Goal: Find specific page/section: Find specific page/section

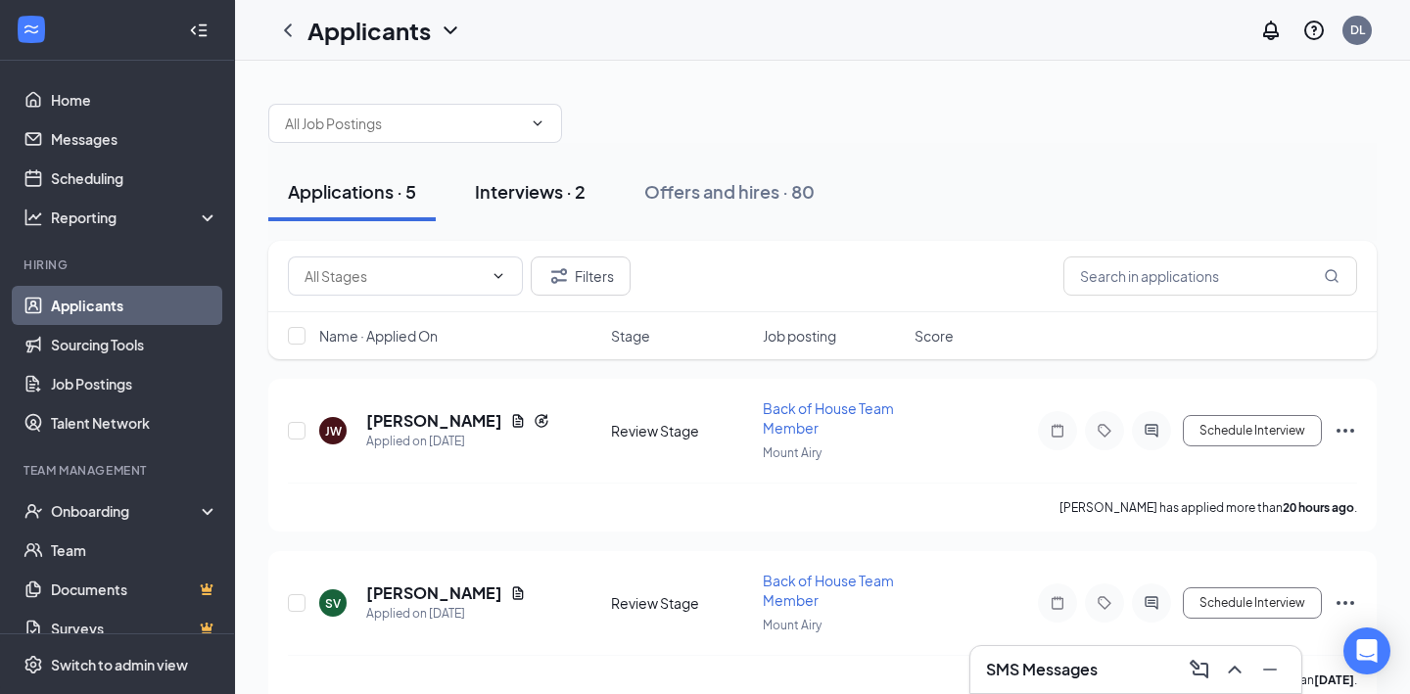
click at [538, 194] on div "Interviews · 2" at bounding box center [530, 191] width 111 height 24
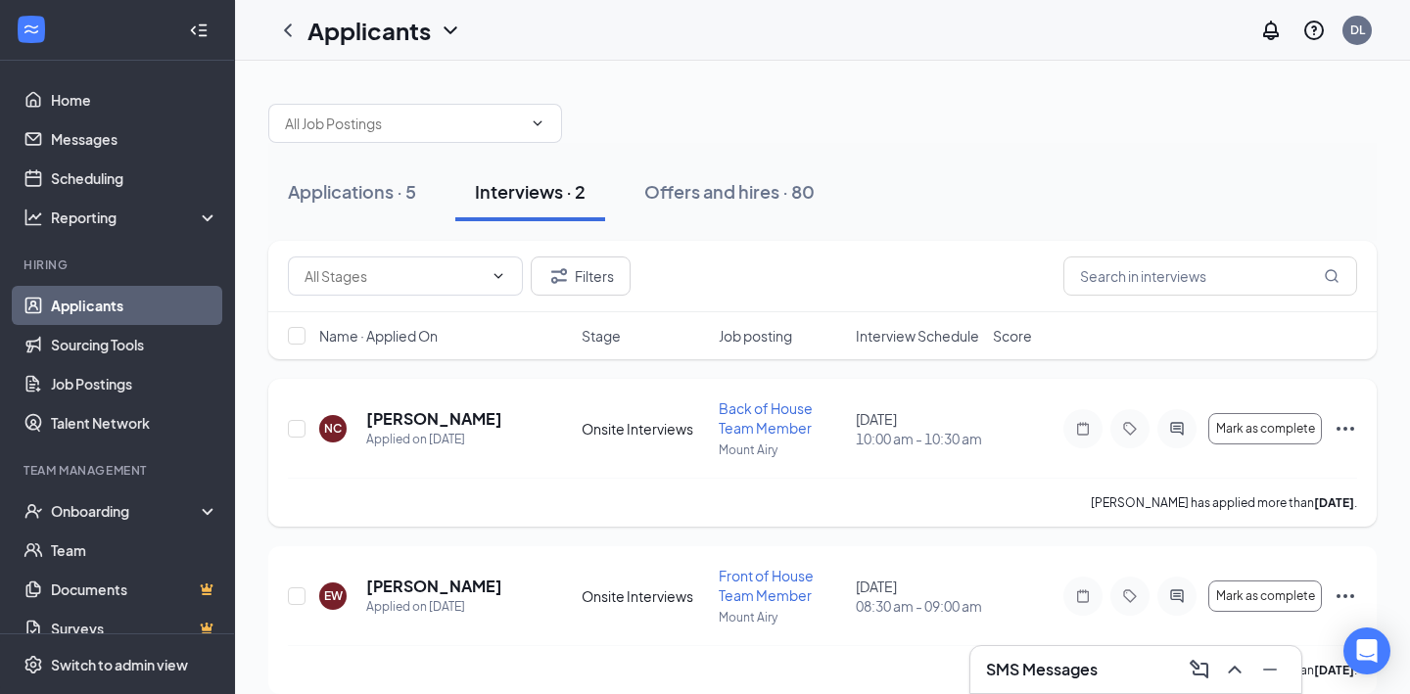
scroll to position [23, 0]
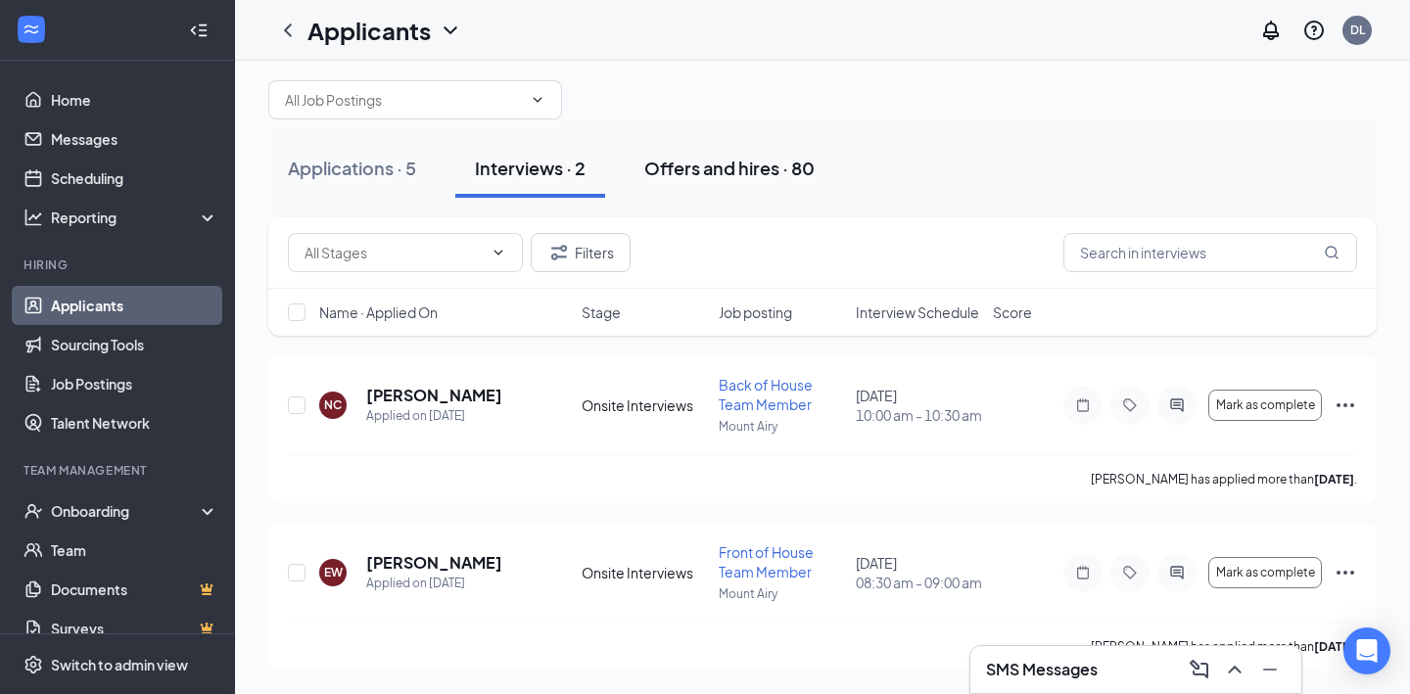
click at [731, 165] on div "Offers and hires · 80" at bounding box center [729, 168] width 170 height 24
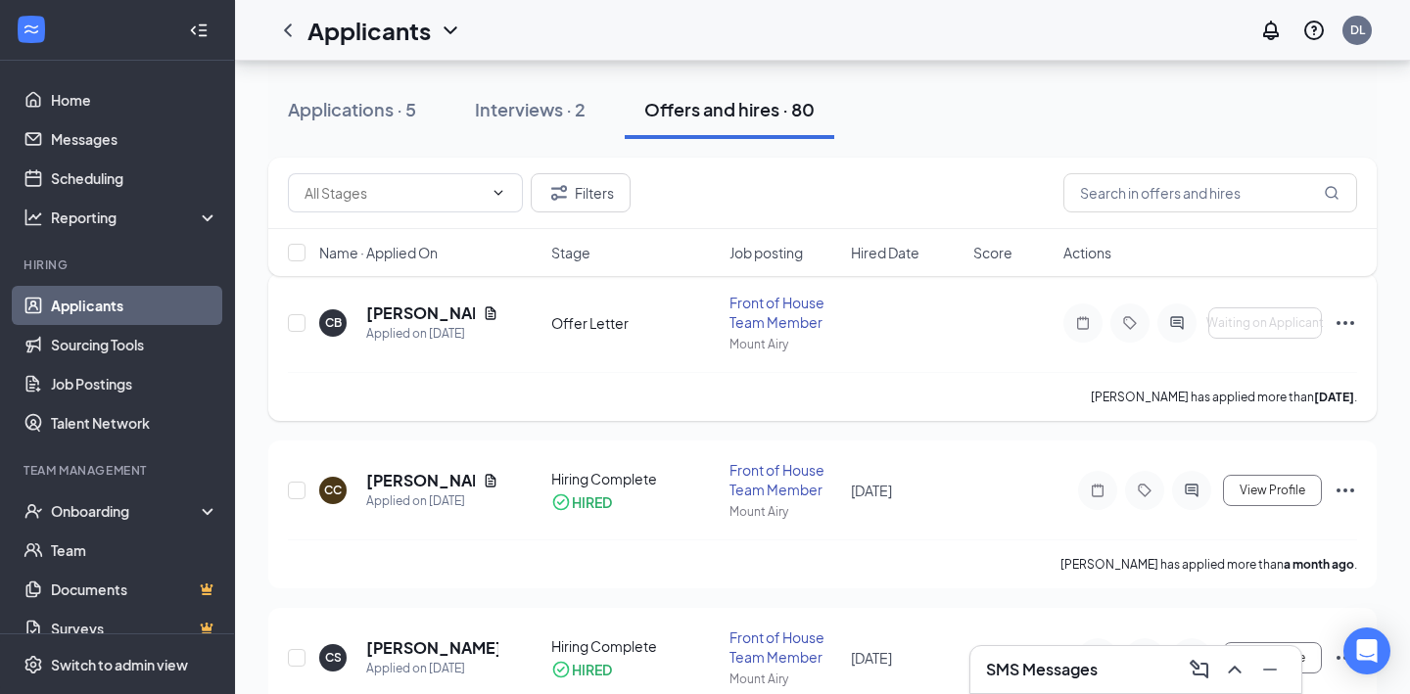
scroll to position [108, 0]
click at [1165, 180] on input "text" at bounding box center [1210, 192] width 294 height 39
type input "[PERSON_NAME]"
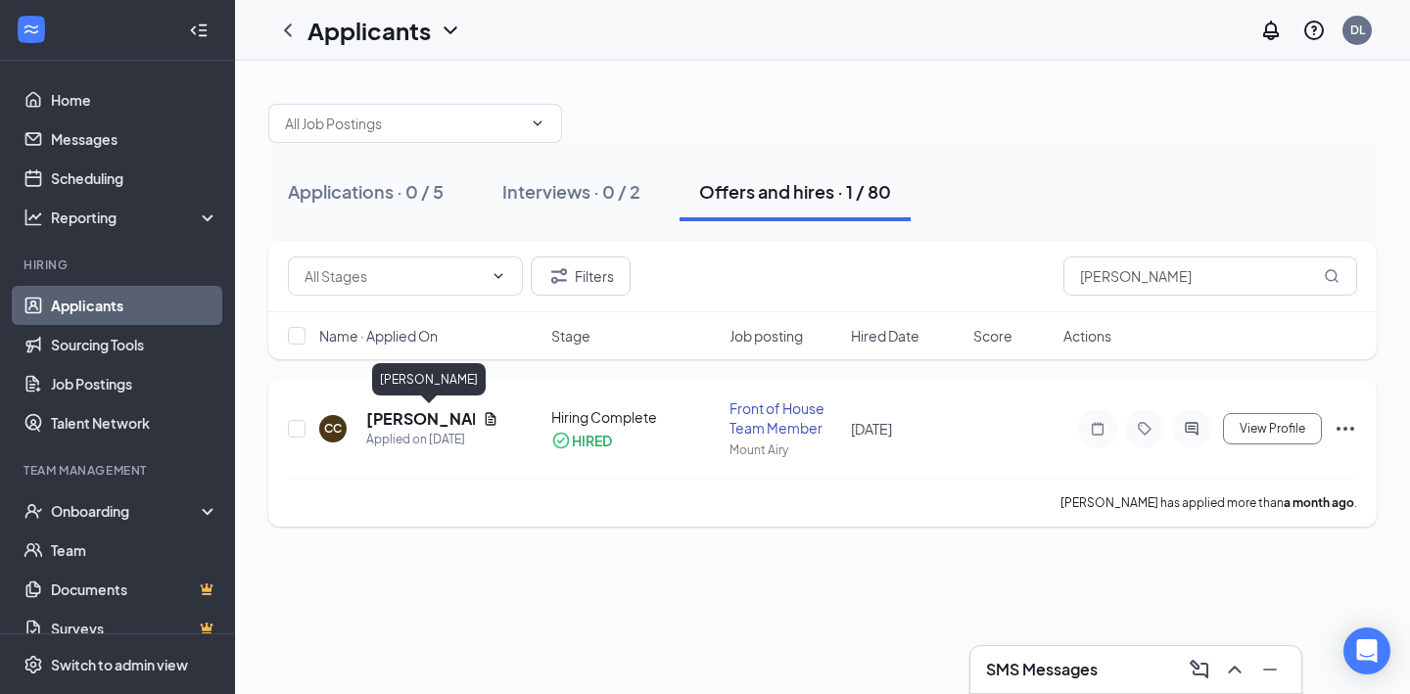
click at [424, 422] on h5 "[PERSON_NAME]" at bounding box center [420, 419] width 109 height 22
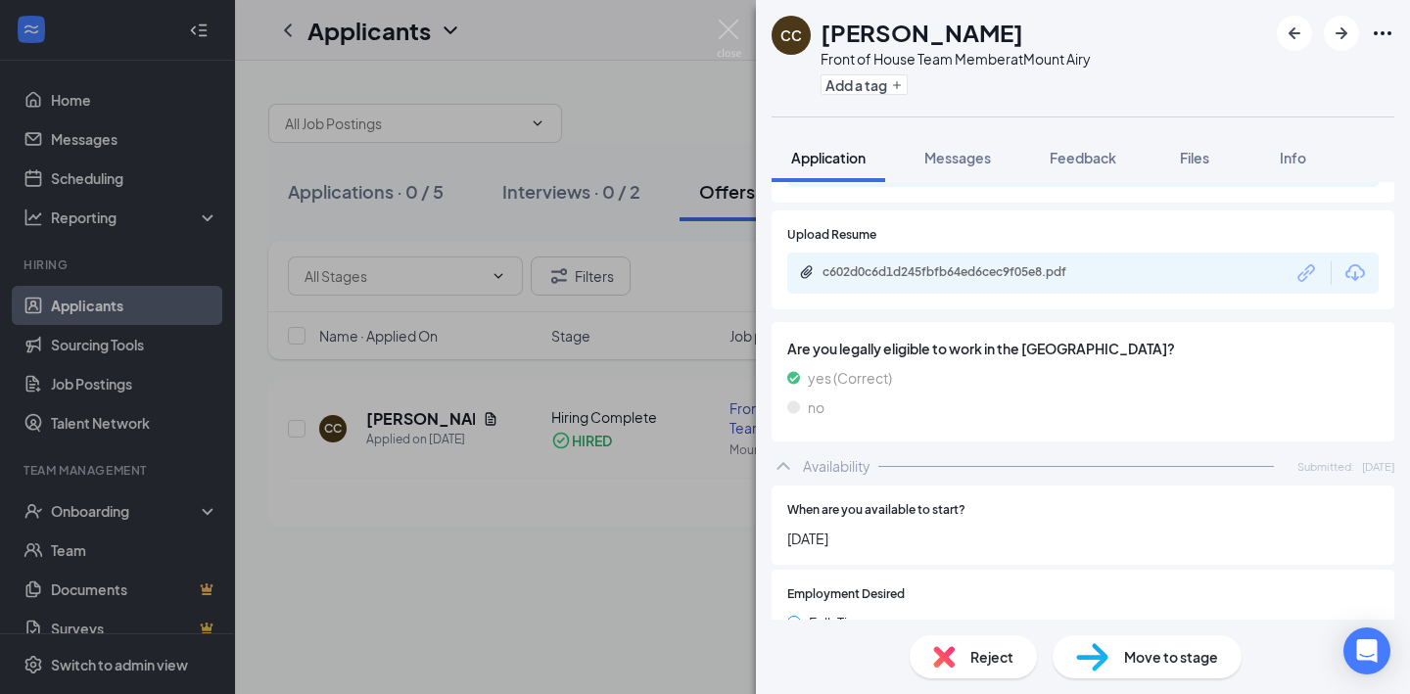
scroll to position [684, 0]
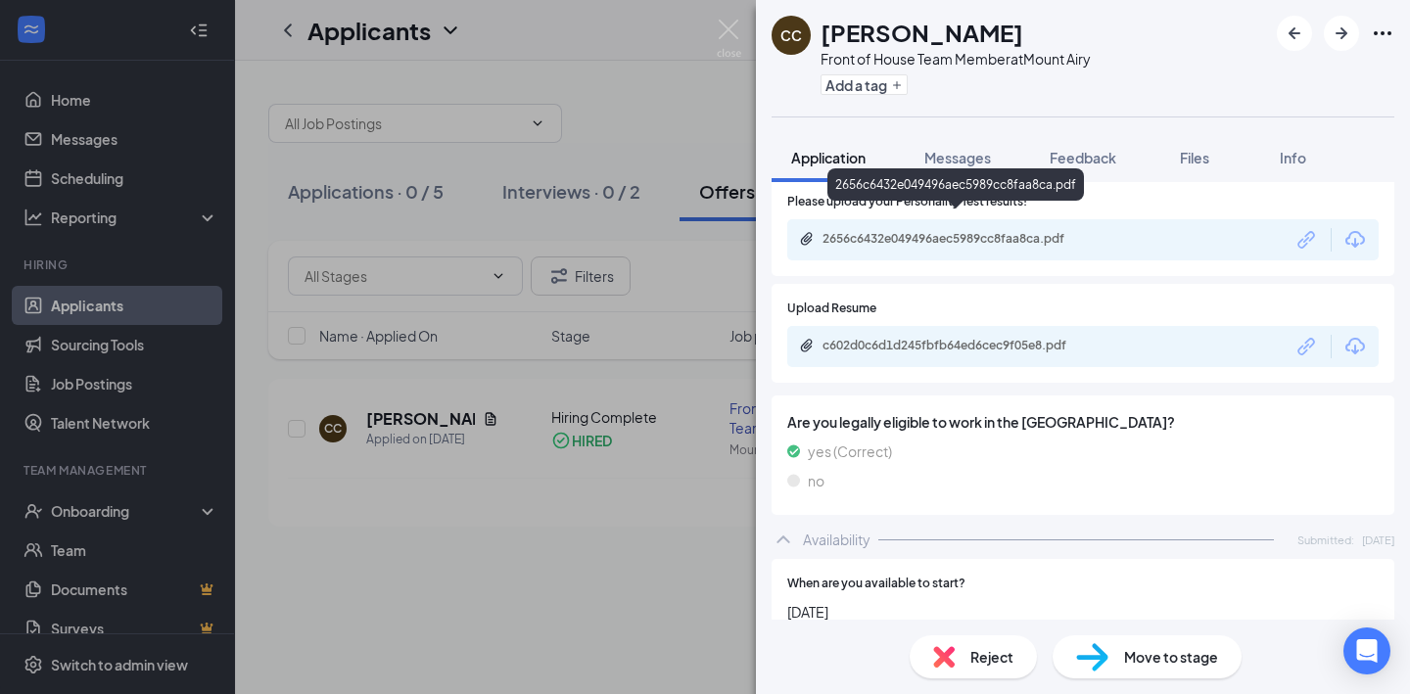
click at [922, 231] on div "2656c6432e049496aec5989cc8faa8ca.pdf" at bounding box center [959, 239] width 274 height 16
